Goal: Transaction & Acquisition: Subscribe to service/newsletter

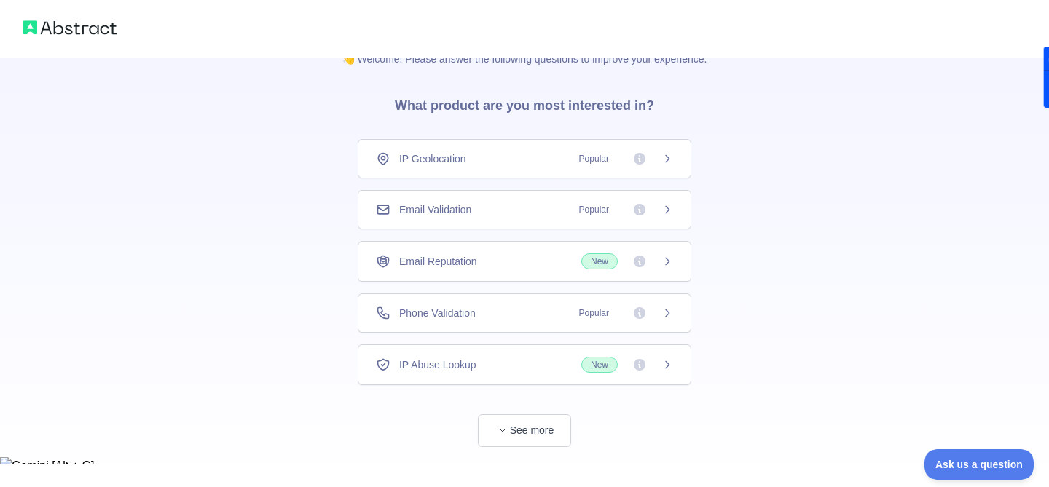
scroll to position [48, 0]
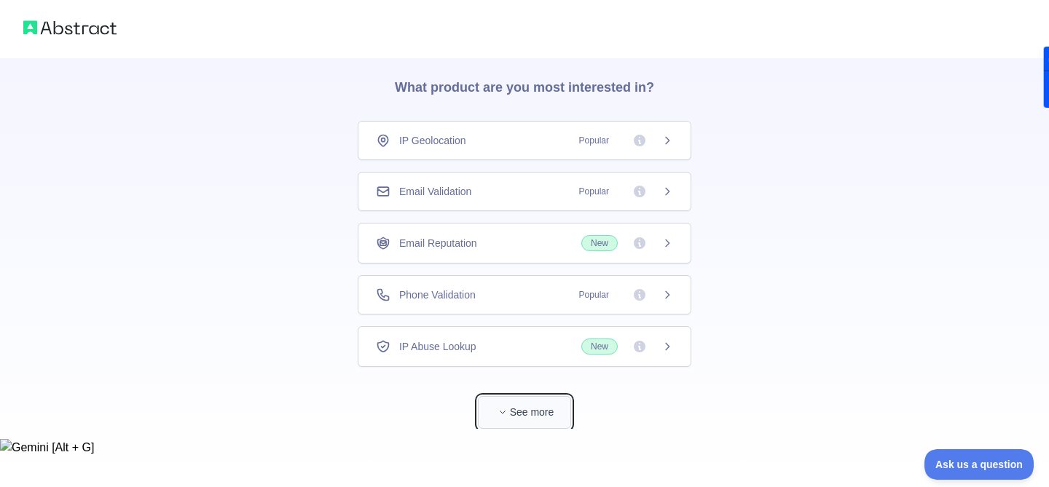
click at [535, 417] on button "See more" at bounding box center [524, 412] width 93 height 33
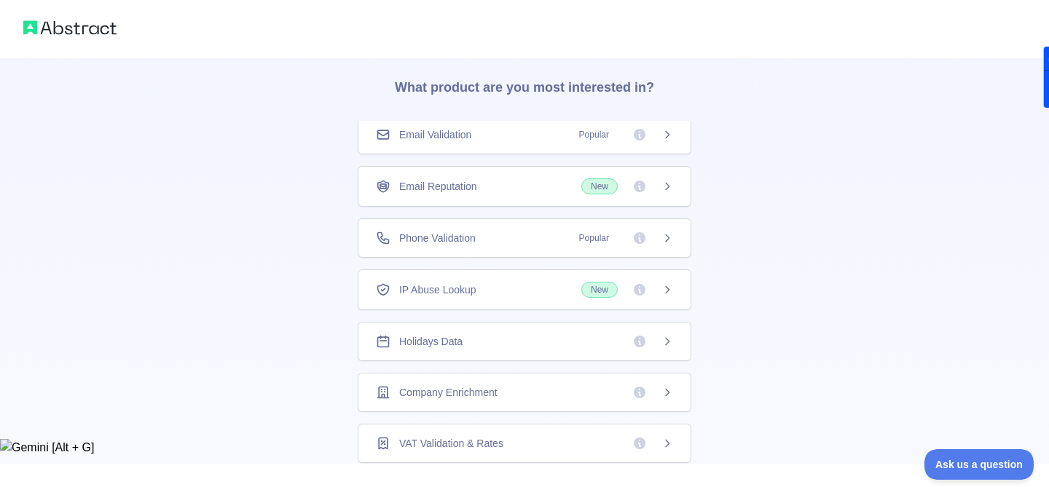
scroll to position [67, 0]
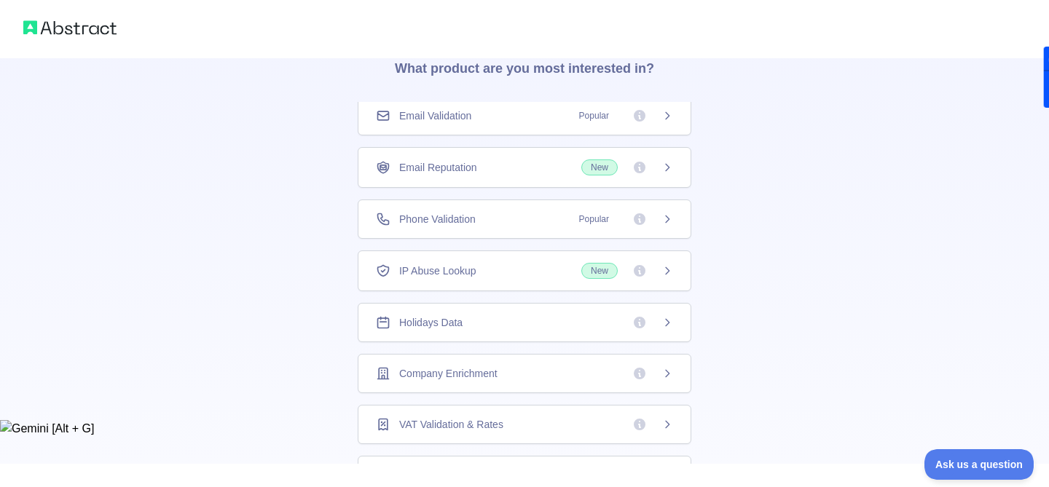
click at [548, 374] on div "Company Enrichment" at bounding box center [524, 373] width 297 height 15
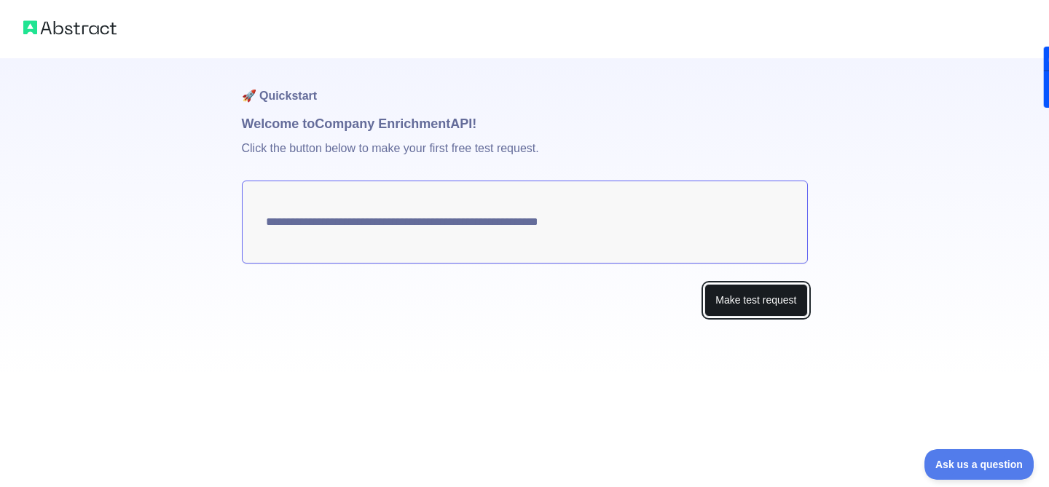
click at [718, 304] on button "Make test request" at bounding box center [755, 300] width 103 height 33
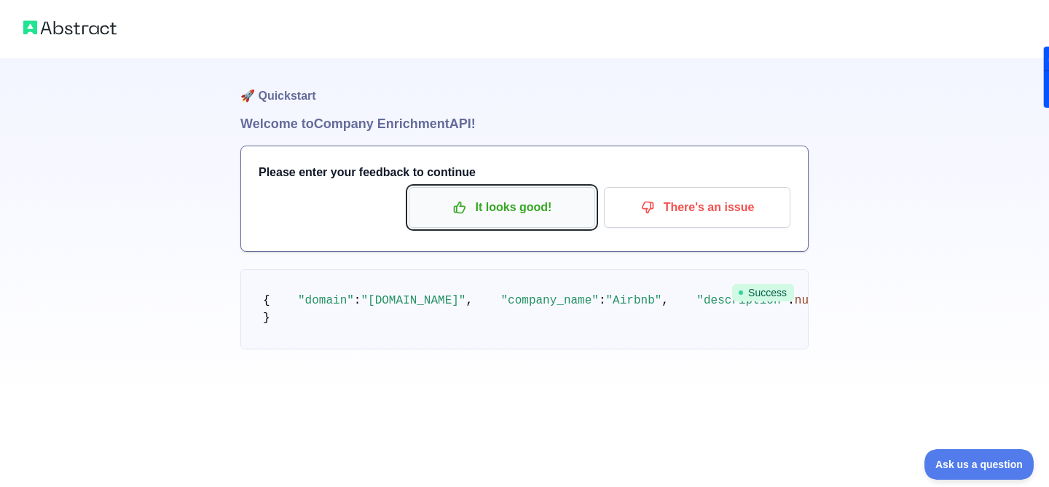
click at [511, 203] on p "It looks good!" at bounding box center [502, 207] width 165 height 25
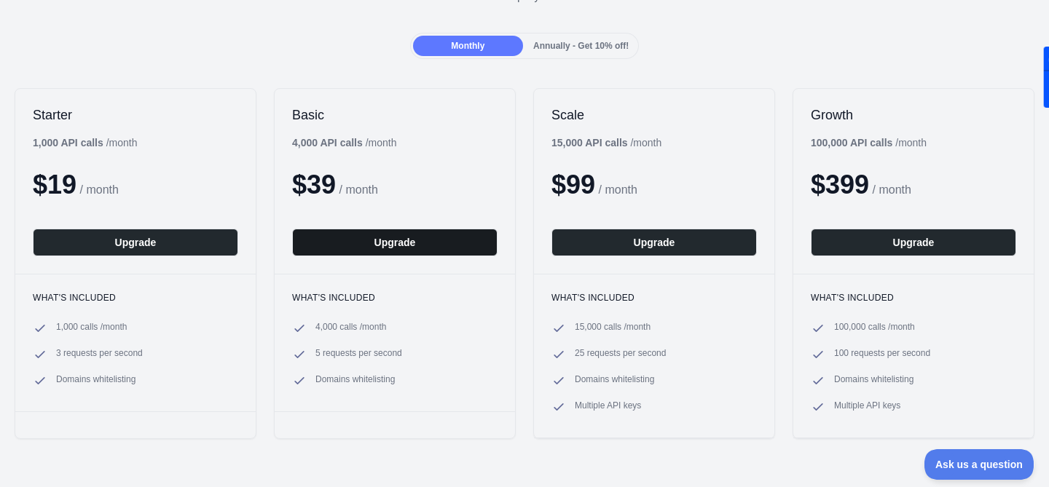
scroll to position [127, 0]
